Goal: Information Seeking & Learning: Learn about a topic

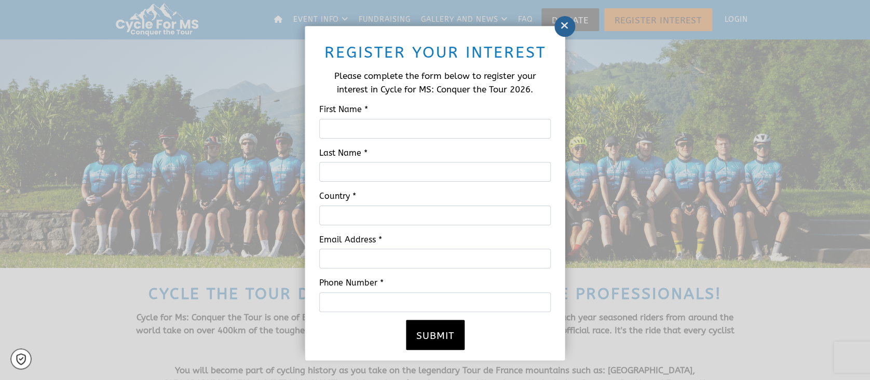
click at [564, 27] on icon at bounding box center [564, 25] width 8 height 10
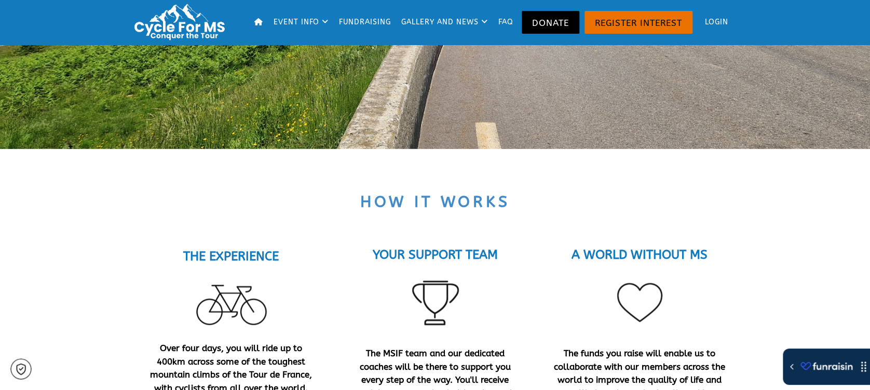
scroll to position [415, 0]
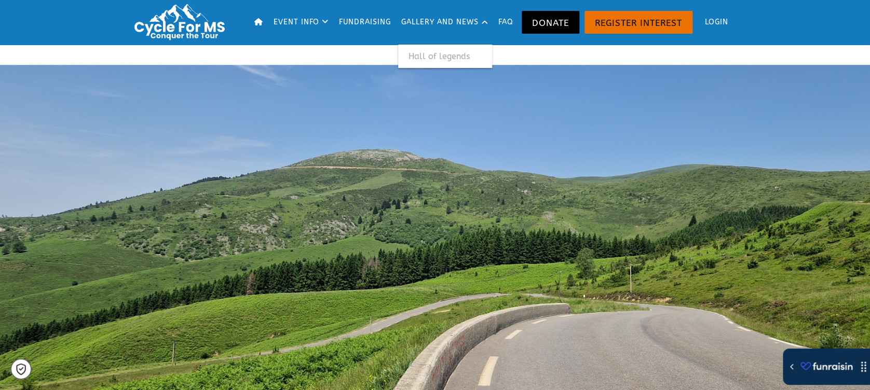
click at [416, 17] on link "Gallery and news" at bounding box center [445, 22] width 94 height 45
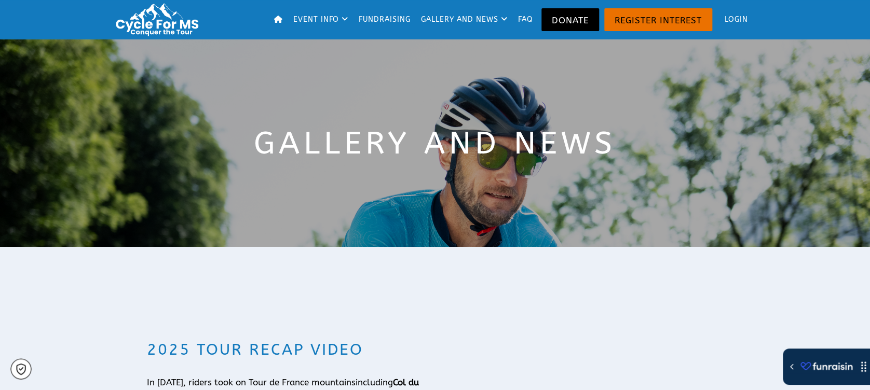
click at [364, 18] on link "Fundraising" at bounding box center [384, 19] width 59 height 39
